Goal: Task Accomplishment & Management: Complete application form

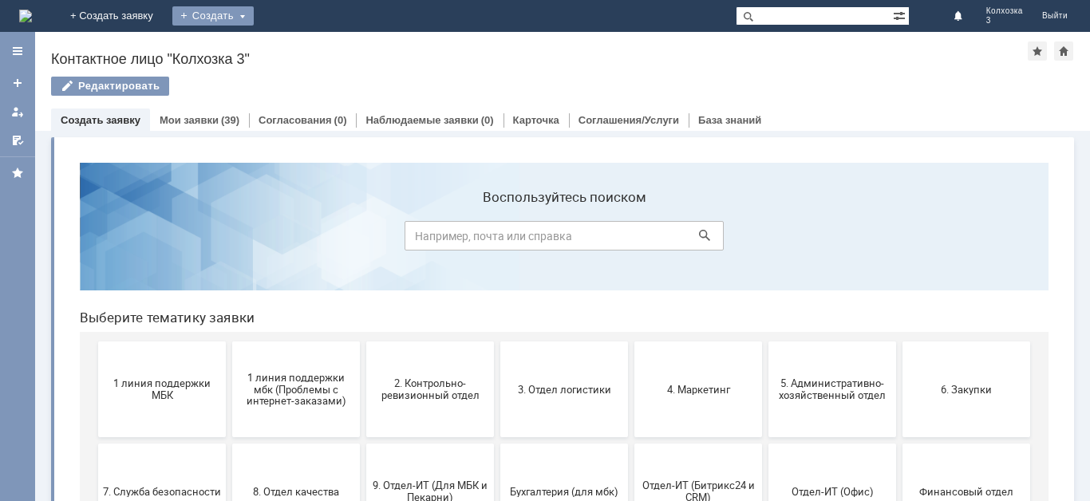
click at [254, 12] on div "Создать" at bounding box center [212, 15] width 81 height 19
click at [297, 49] on link "Заявка" at bounding box center [236, 47] width 121 height 19
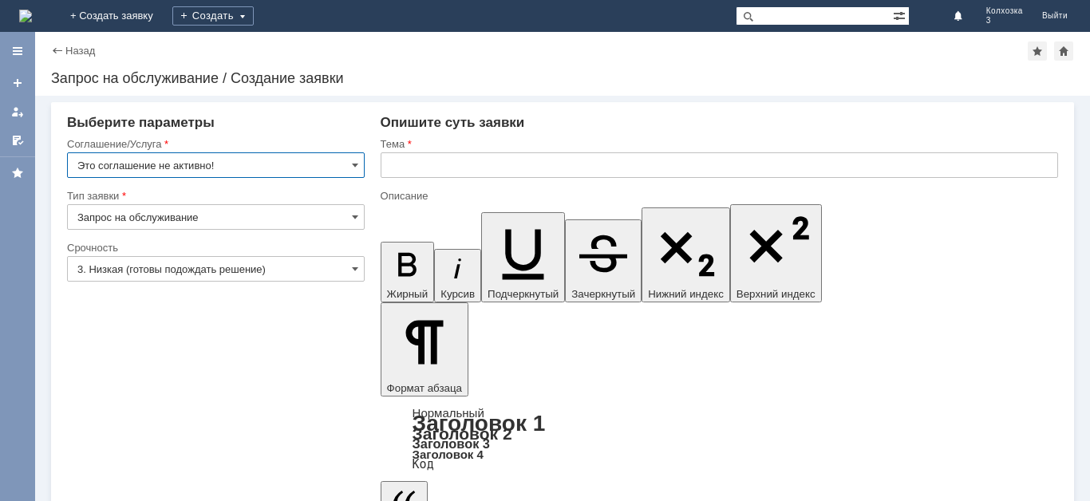
click at [342, 164] on input "Это соглашение не активно!" at bounding box center [216, 165] width 298 height 26
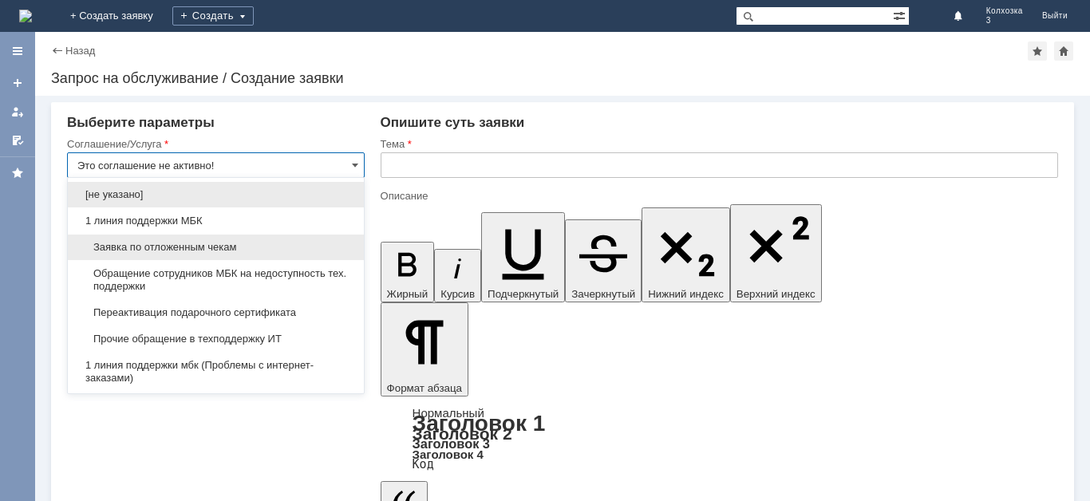
click at [230, 247] on span "Заявка по отложенным чекам" at bounding box center [215, 247] width 277 height 13
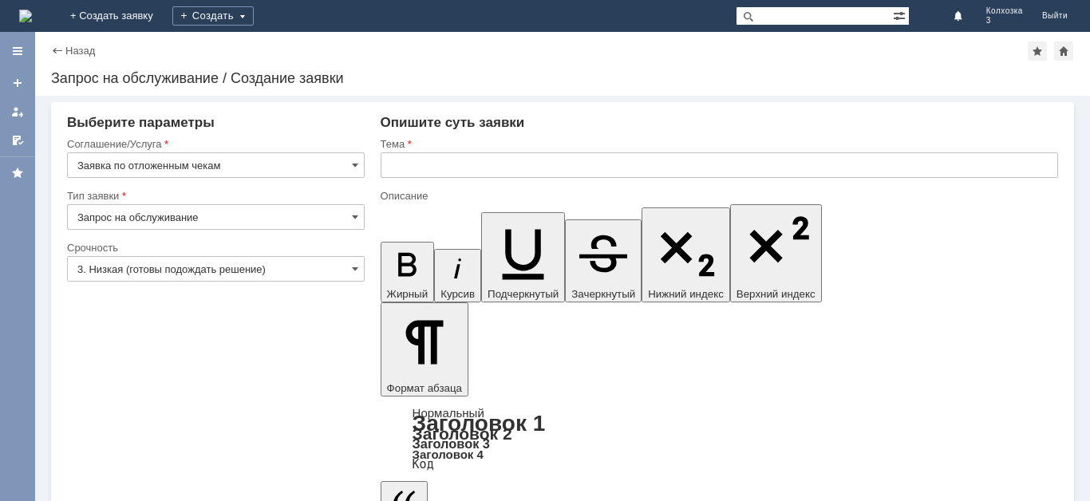
type input "Заявка по отложенным чекам"
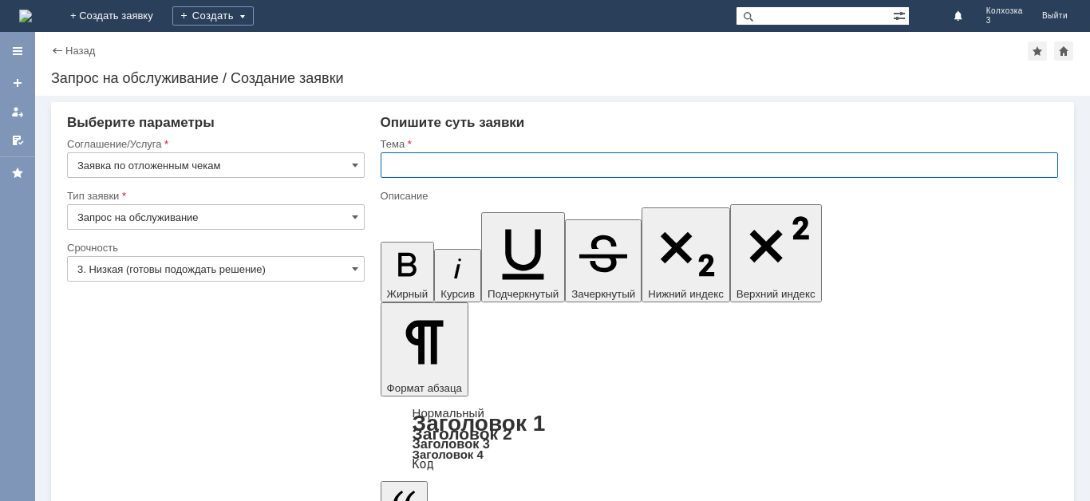
click at [394, 165] on input "text" at bounding box center [720, 165] width 678 height 26
type input "ОЧ"
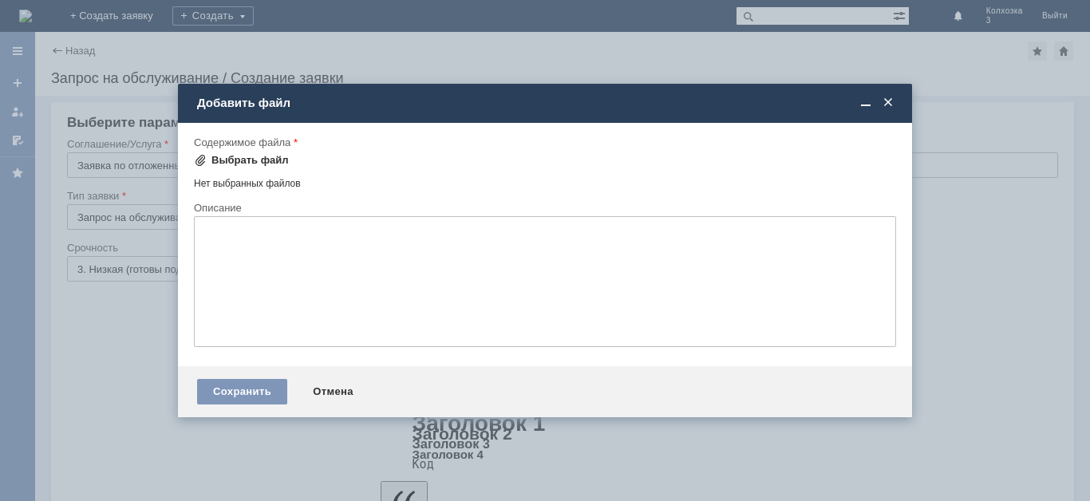
click at [259, 162] on div "Выбрать файл" at bounding box center [250, 160] width 77 height 13
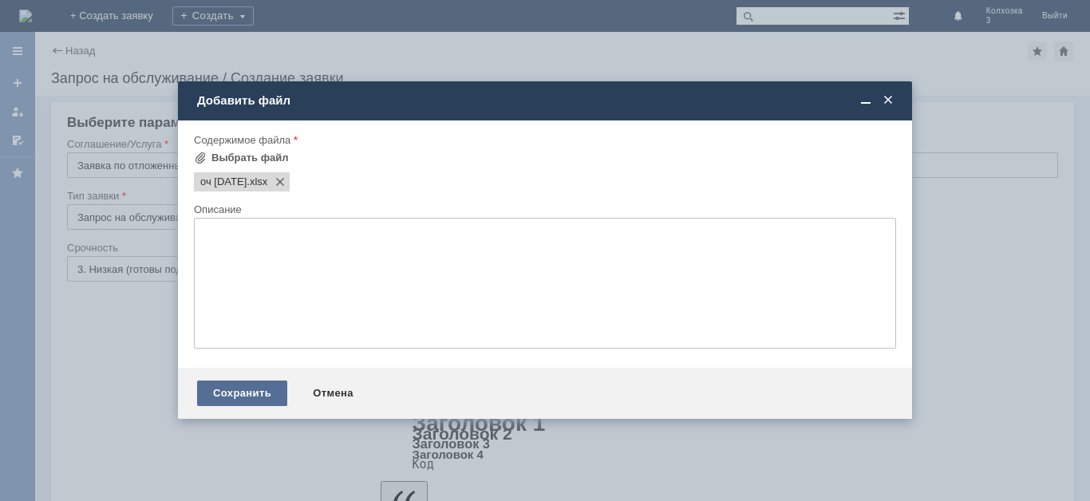
click at [243, 388] on div "Сохранить" at bounding box center [242, 394] width 90 height 26
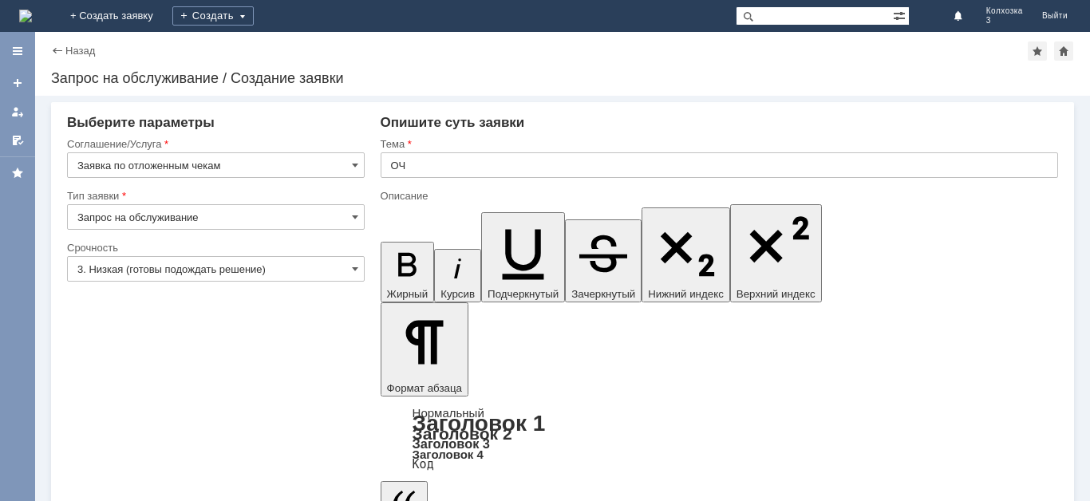
scroll to position [2, 0]
